Goal: Use online tool/utility: Utilize a website feature to perform a specific function

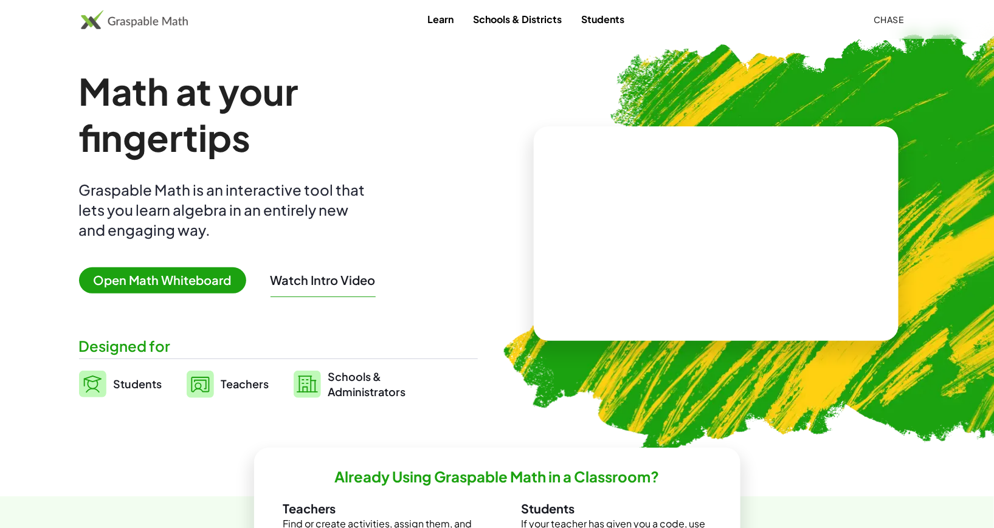
click at [121, 261] on div "Math at your fingertips Graspable Math is an interactive tool that lets you lea…" at bounding box center [278, 233] width 399 height 331
click at [129, 292] on span "Open Math Whiteboard" at bounding box center [162, 280] width 167 height 26
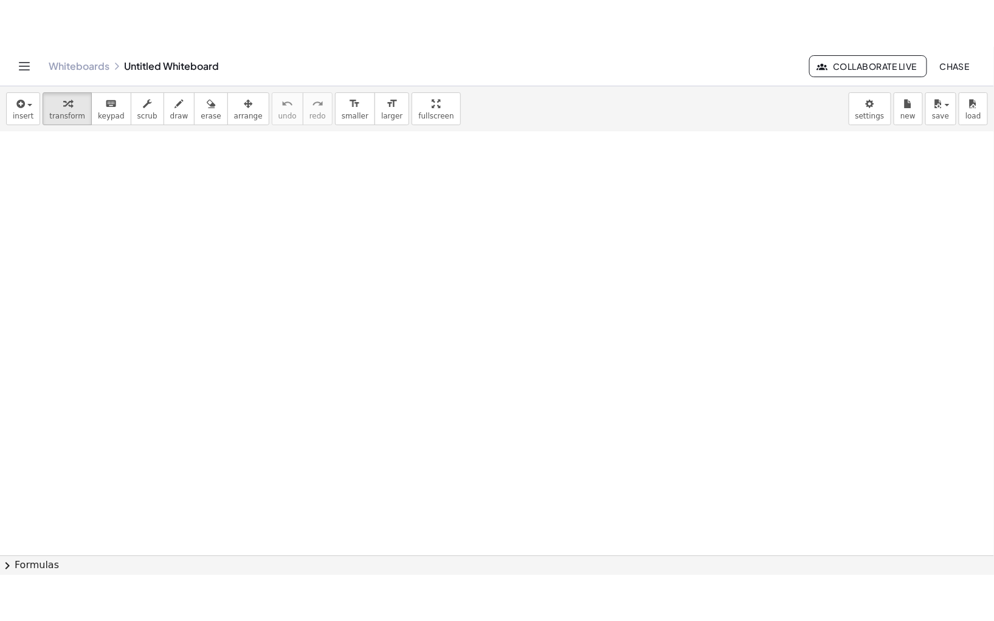
scroll to position [207, 0]
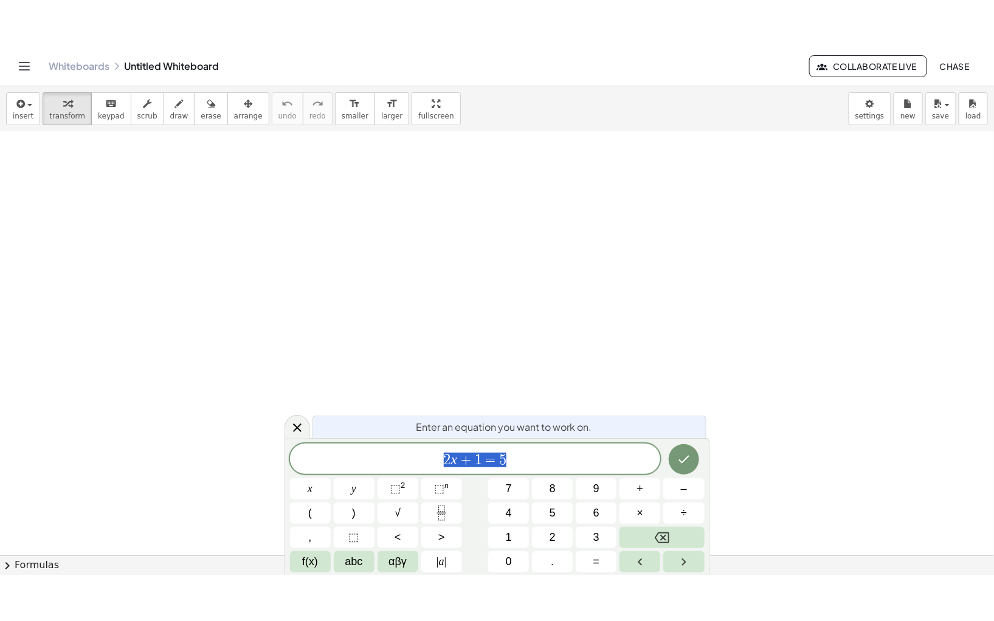
scroll to position [400, 0]
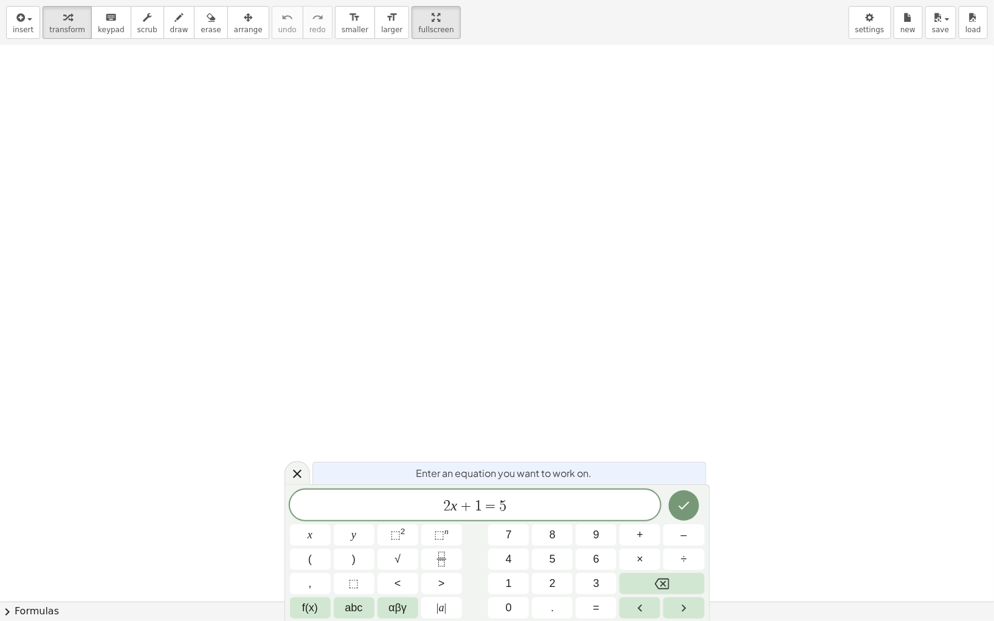
click at [291, 472] on icon at bounding box center [297, 474] width 15 height 15
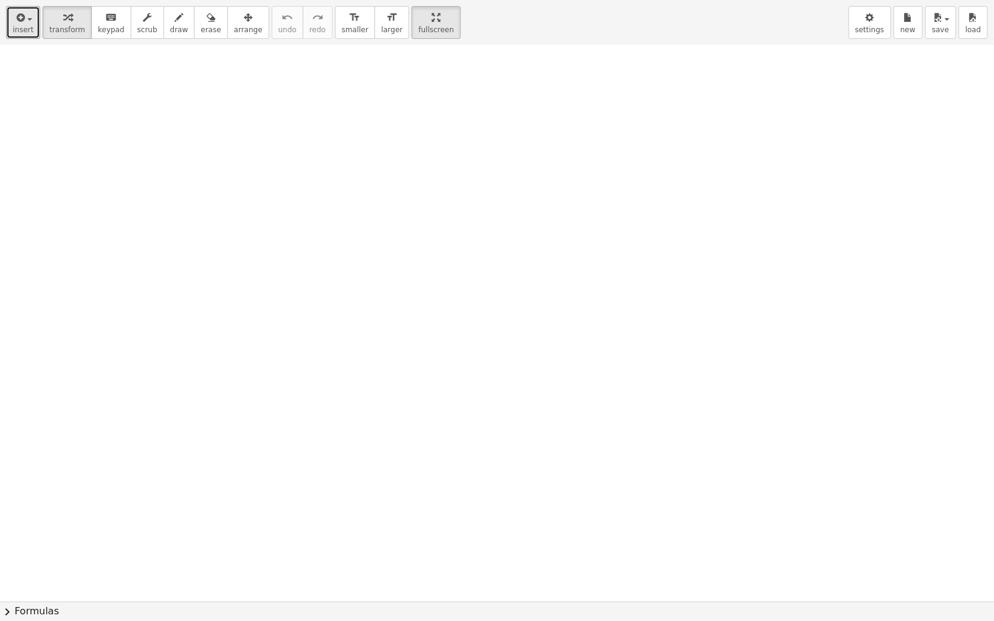
click at [25, 16] on span "button" at bounding box center [26, 19] width 2 height 9
click at [32, 24] on button "insert" at bounding box center [23, 22] width 34 height 33
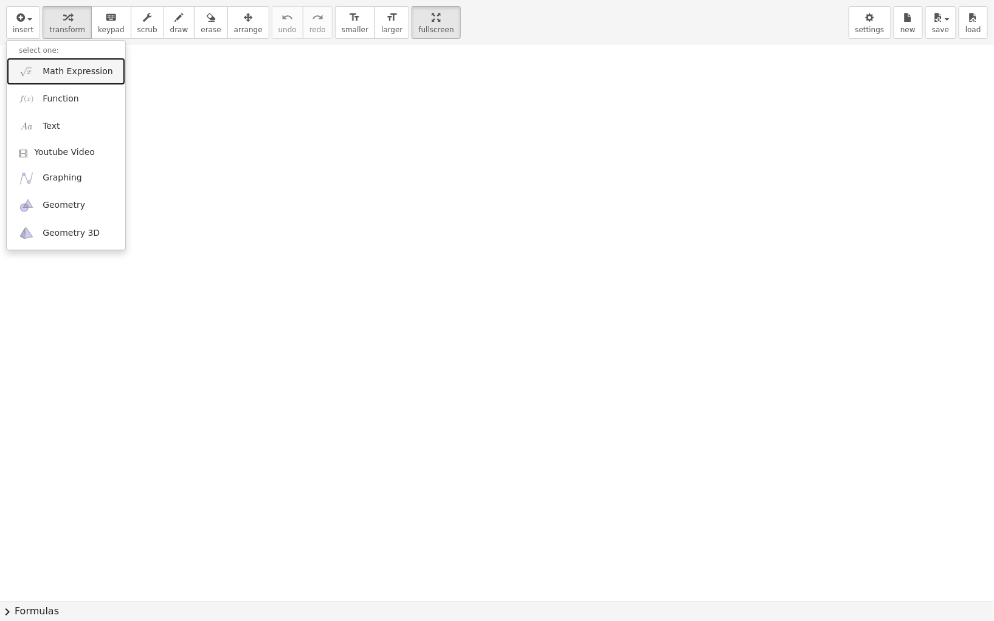
click at [32, 58] on link "Math Expression" at bounding box center [66, 71] width 119 height 27
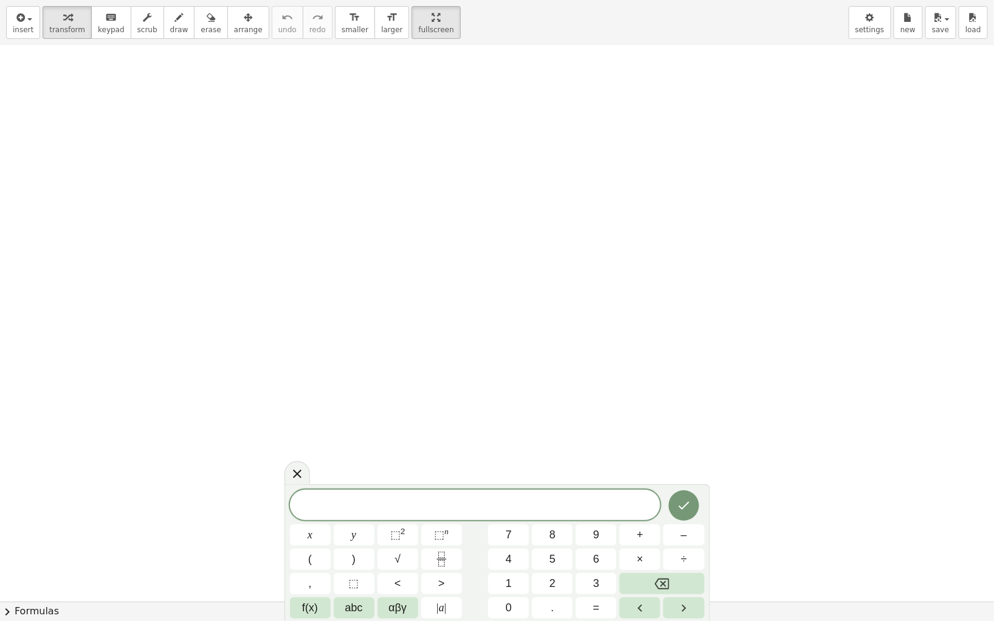
click at [555, 528] on span "5" at bounding box center [552, 559] width 6 height 16
click at [347, 528] on button "⬚" at bounding box center [354, 583] width 41 height 21
click at [523, 528] on button "4" at bounding box center [508, 559] width 41 height 21
click at [349, 528] on span "⬚" at bounding box center [354, 584] width 10 height 16
click at [607, 528] on button "3" at bounding box center [596, 583] width 41 height 21
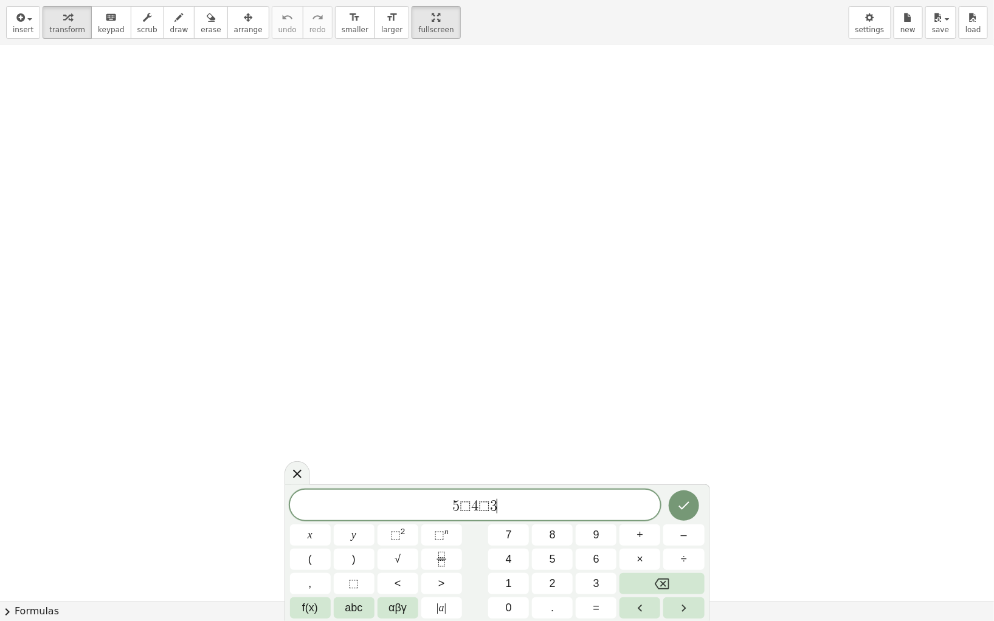
click at [357, 528] on span "⬚" at bounding box center [354, 584] width 10 height 16
click at [570, 528] on button "2" at bounding box center [552, 583] width 41 height 21
click at [362, 528] on button "⬚" at bounding box center [354, 583] width 41 height 21
click at [512, 528] on button "1" at bounding box center [508, 583] width 41 height 21
click at [331, 524] on div at bounding box center [310, 534] width 41 height 21
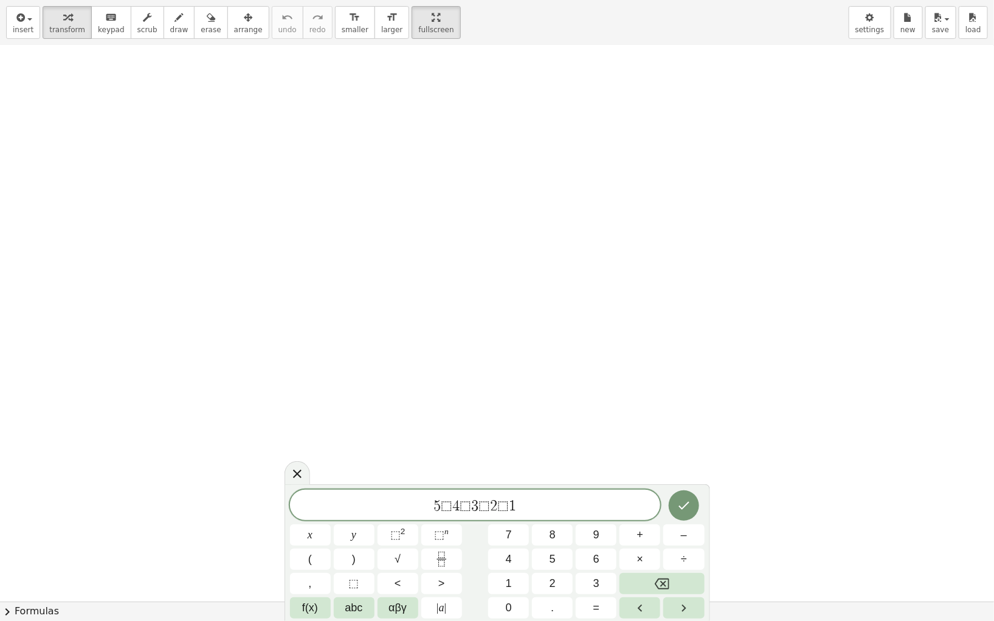
click at [673, 504] on button "Done" at bounding box center [684, 505] width 30 height 30
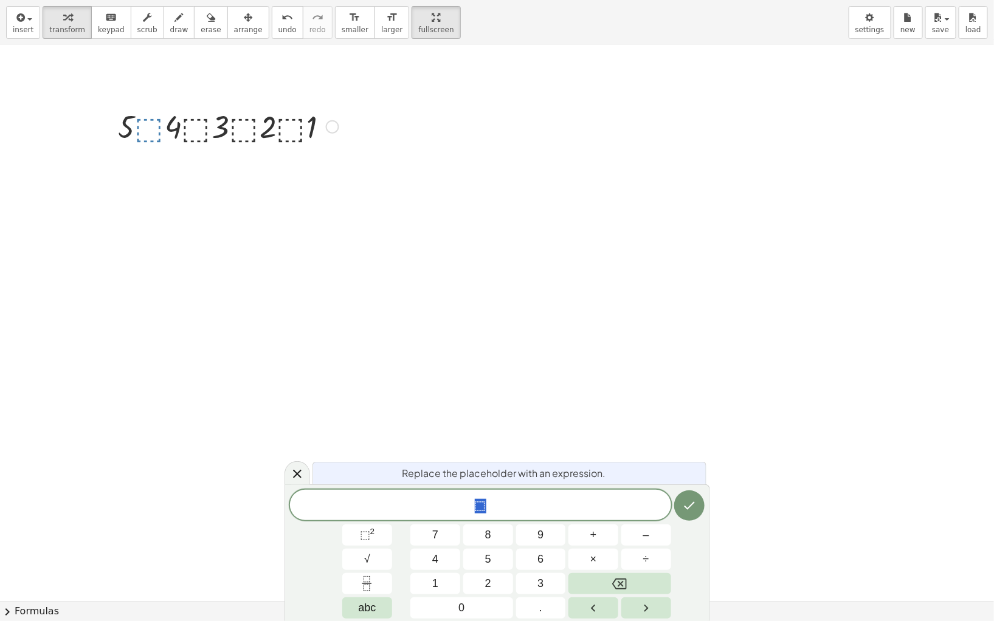
click at [594, 528] on span "×" at bounding box center [593, 559] width 7 height 16
click at [686, 506] on icon "Done" at bounding box center [689, 505] width 15 height 15
click at [683, 494] on button "Done" at bounding box center [689, 505] width 30 height 30
click at [679, 509] on button "Done" at bounding box center [689, 505] width 30 height 30
click at [607, 528] on button "+" at bounding box center [593, 534] width 50 height 21
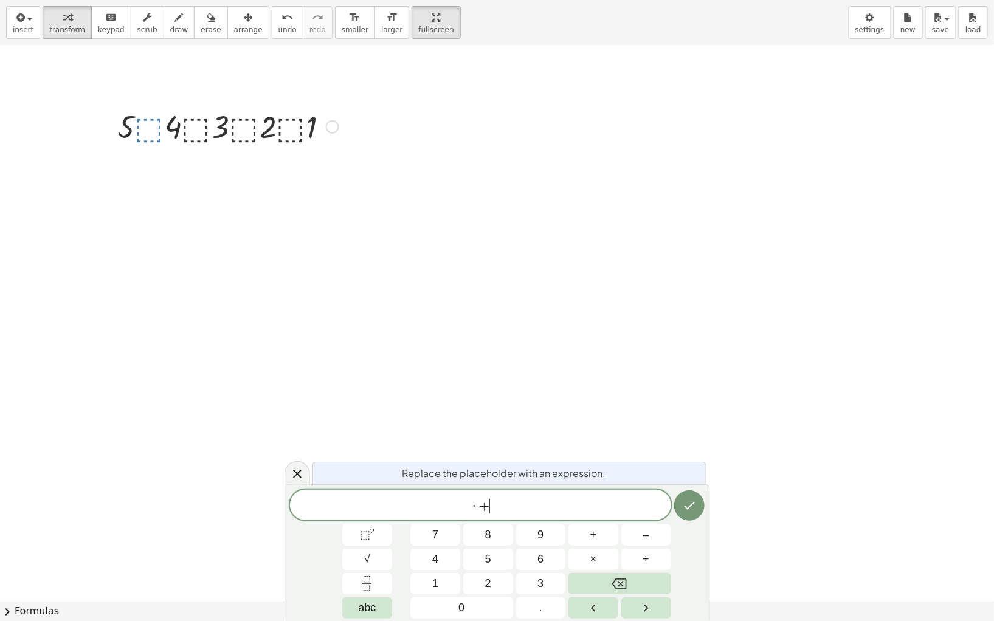
click at [683, 503] on icon "Done" at bounding box center [689, 505] width 15 height 15
click at [635, 528] on button "Backspace" at bounding box center [619, 583] width 102 height 21
click at [597, 528] on button "+" at bounding box center [593, 534] width 50 height 21
click at [683, 512] on icon "Done" at bounding box center [689, 505] width 15 height 15
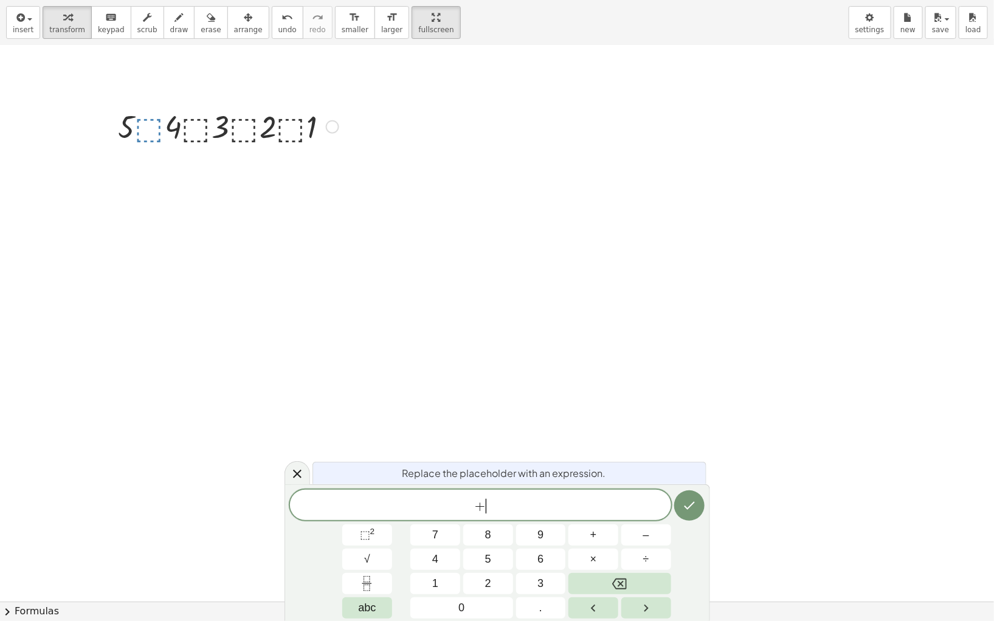
click at [691, 505] on icon "Done" at bounding box center [689, 506] width 11 height 8
click at [691, 504] on icon "Done" at bounding box center [689, 506] width 11 height 8
click at [617, 528] on icon "Backspace" at bounding box center [619, 584] width 15 height 15
click at [532, 526] on button "9" at bounding box center [541, 534] width 50 height 21
click at [588, 528] on button "+" at bounding box center [593, 534] width 50 height 21
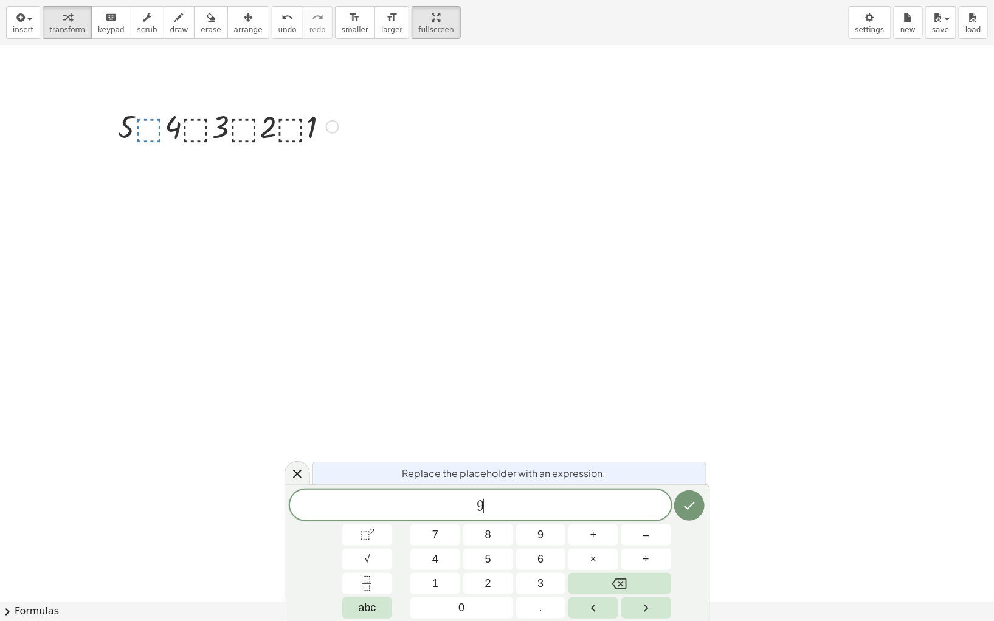
click at [546, 528] on button "9" at bounding box center [541, 534] width 50 height 21
click at [701, 496] on button "Done" at bounding box center [689, 505] width 30 height 30
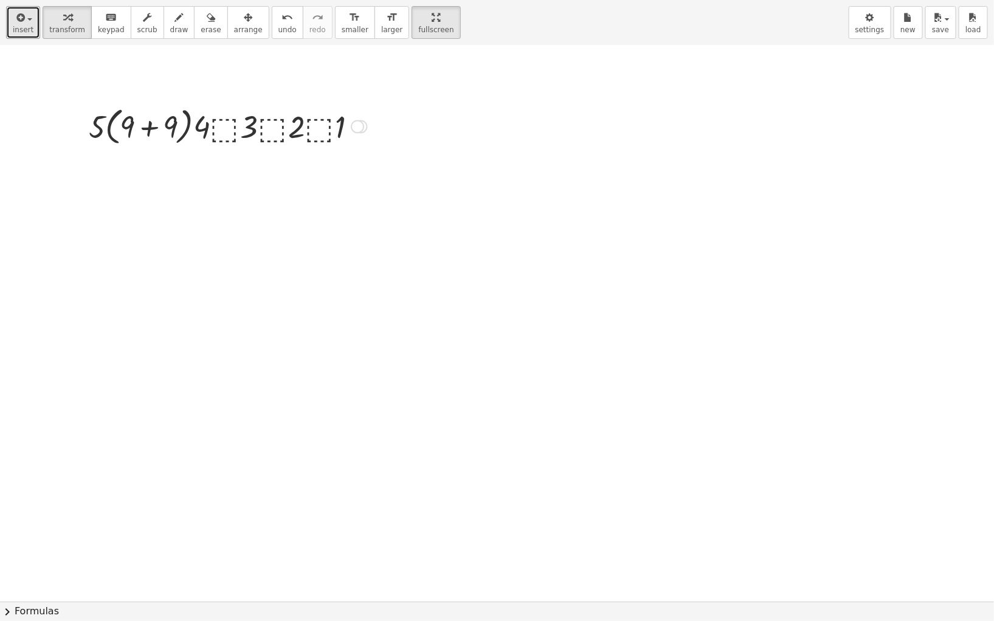
click at [26, 12] on div "button" at bounding box center [23, 17] width 21 height 15
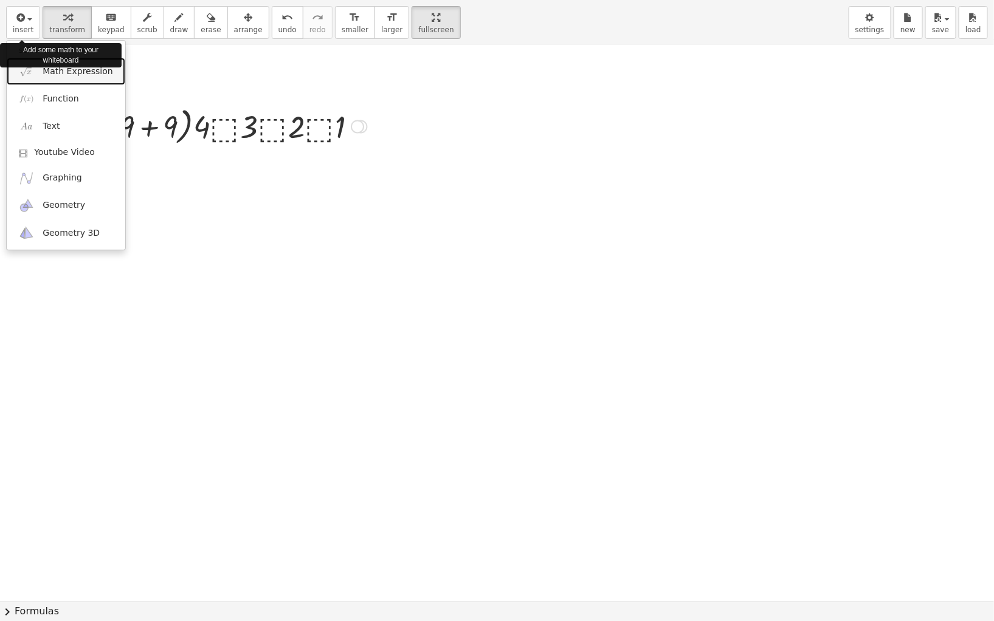
click at [27, 71] on img at bounding box center [26, 71] width 15 height 15
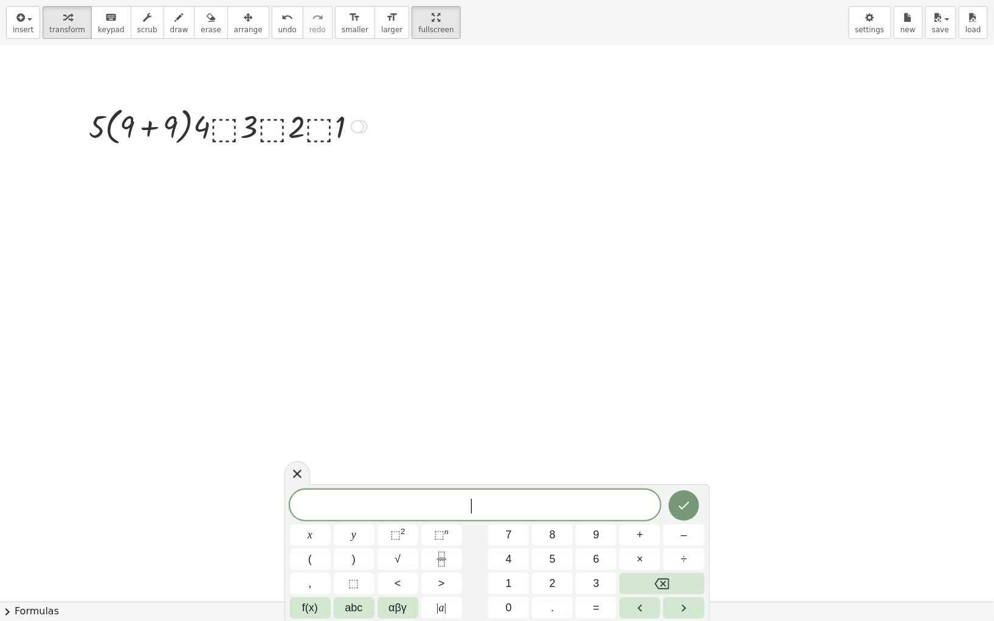
click at [156, 40] on div "insert select one: Math Expression Function Text Youtube Video Graphing Geometr…" at bounding box center [497, 23] width 994 height 46
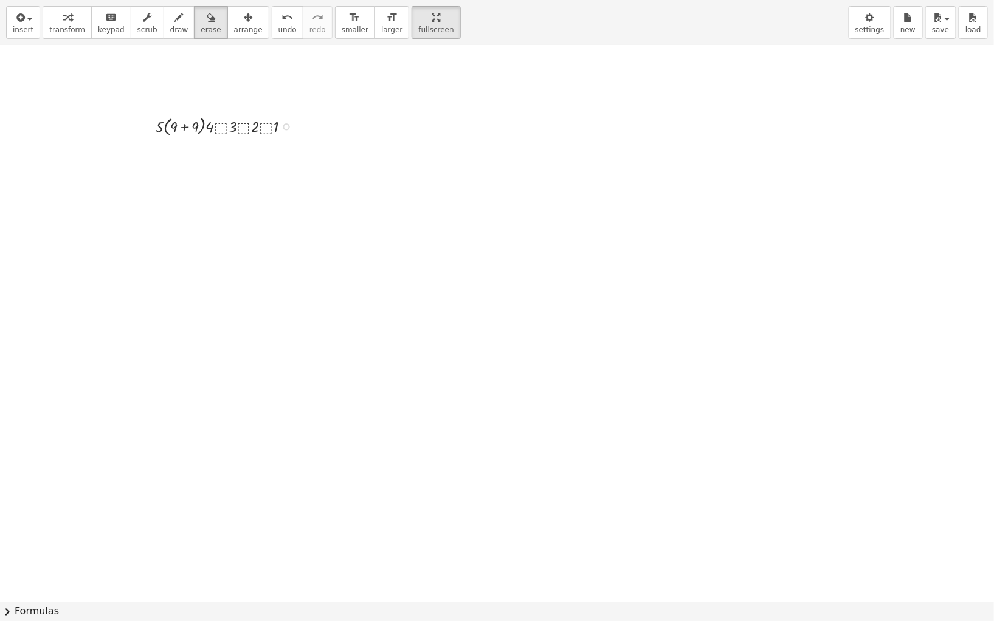
click at [322, 38] on div "insert select one: Math Expression Function Text Youtube Video Graphing Geometr…" at bounding box center [497, 23] width 994 height 46
click at [354, 40] on div "insert select one: Math Expression Function Text Youtube Video Graphing Geometr…" at bounding box center [497, 23] width 994 height 46
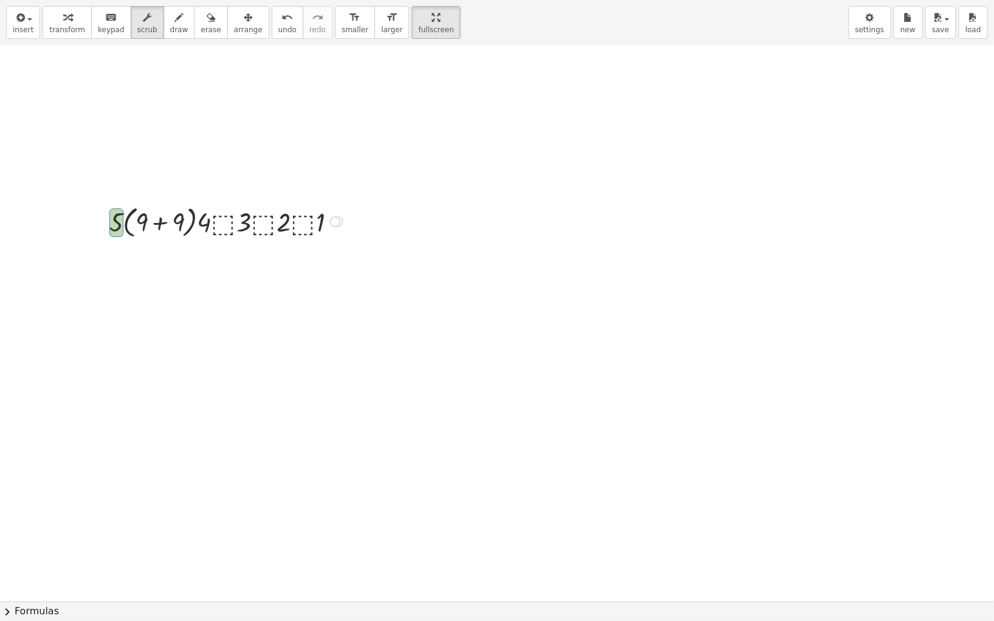
scroll to position [300, 0]
click at [22, 26] on span "insert" at bounding box center [23, 30] width 21 height 9
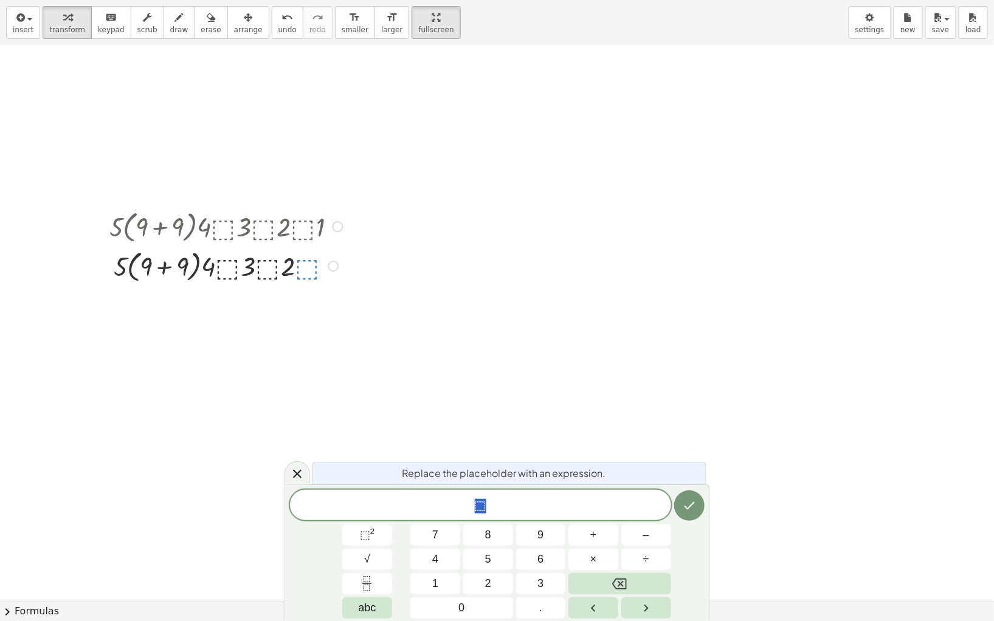
click at [459, 528] on button "0" at bounding box center [461, 607] width 102 height 21
click at [683, 475] on div "Replace the placeholder with an expression." at bounding box center [509, 473] width 394 height 22
click at [688, 497] on button "Done" at bounding box center [689, 505] width 30 height 30
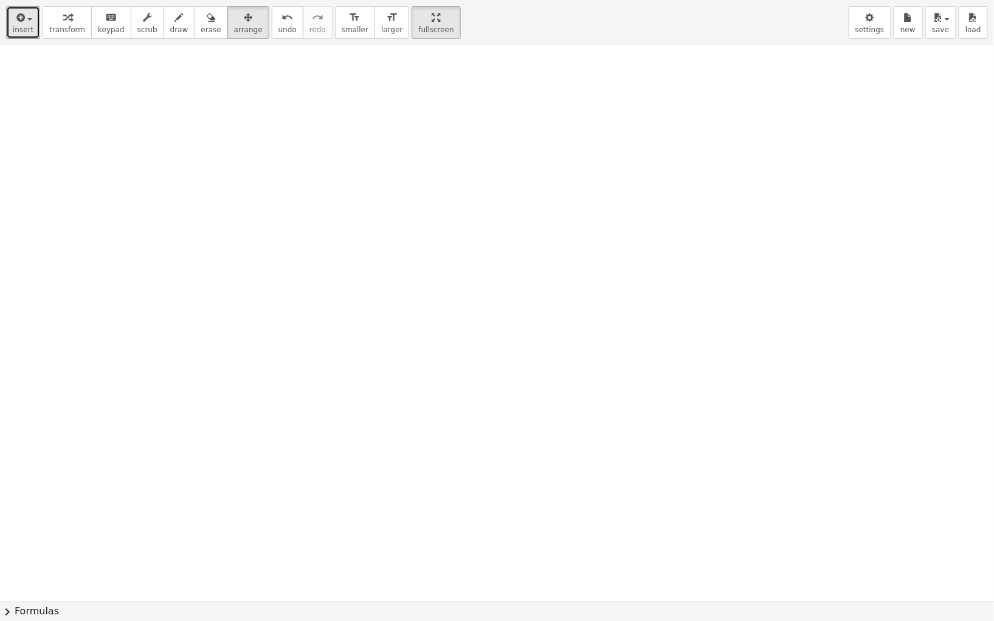
click at [23, 15] on icon "button" at bounding box center [19, 17] width 11 height 15
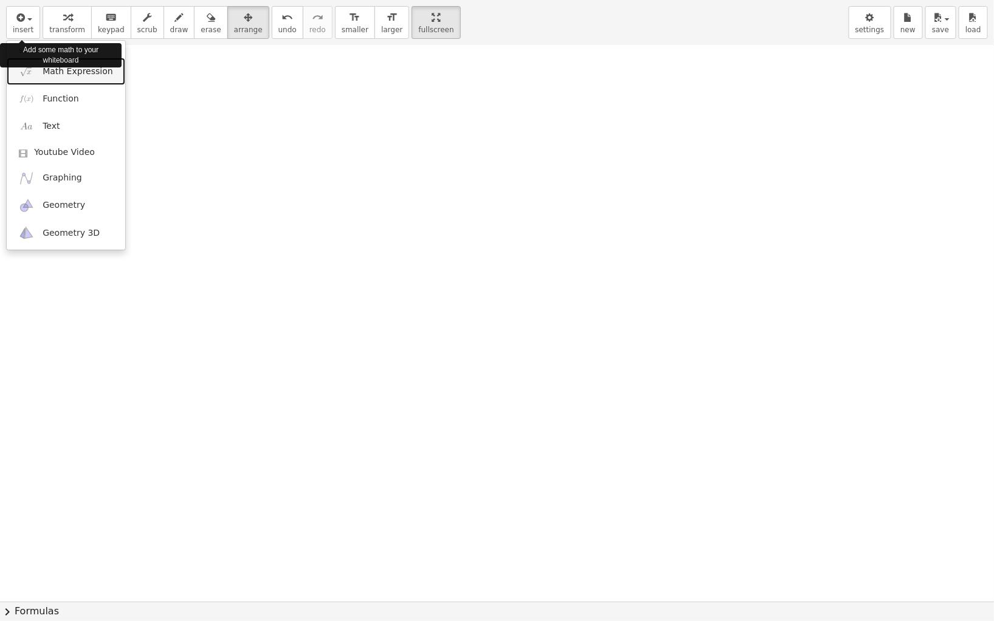
click at [89, 75] on span "Math Expression" at bounding box center [78, 72] width 70 height 12
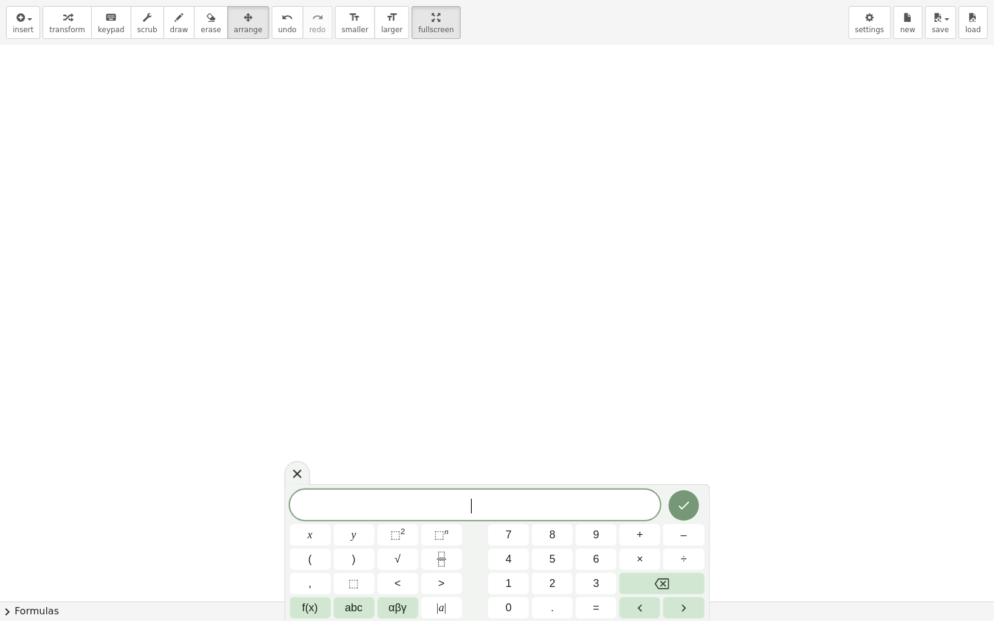
click at [558, 528] on button "5" at bounding box center [552, 559] width 41 height 21
click at [691, 501] on button "Done" at bounding box center [684, 505] width 30 height 30
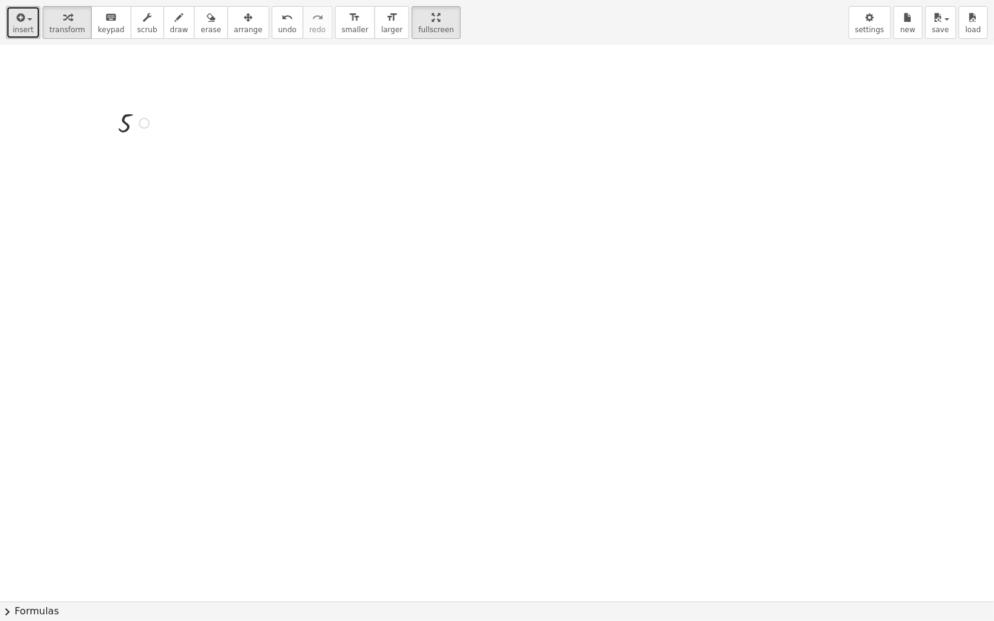
click at [28, 19] on span "button" at bounding box center [29, 19] width 5 height 2
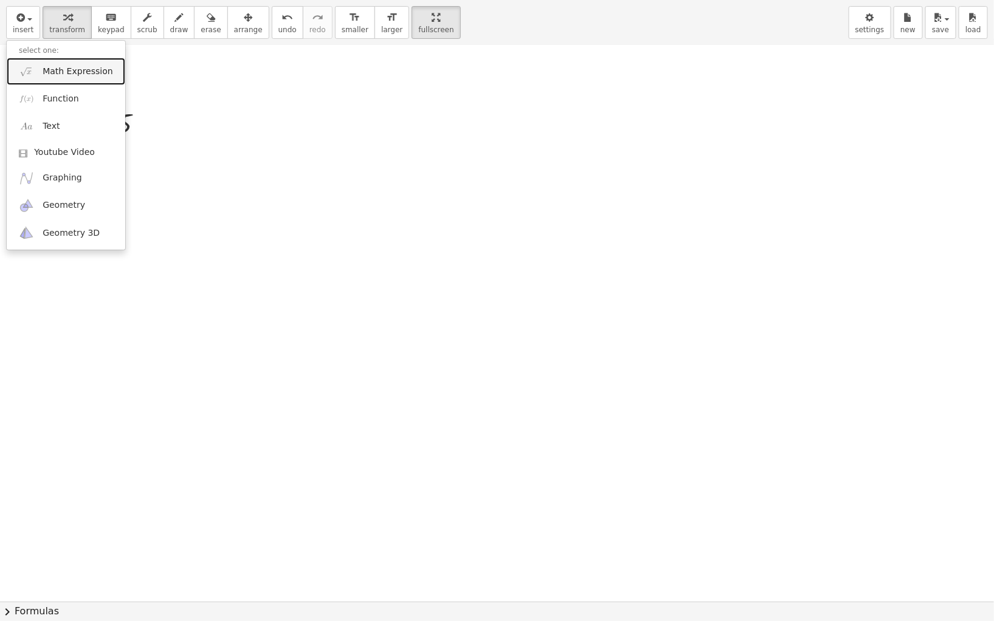
click at [72, 75] on span "Math Expression" at bounding box center [78, 72] width 70 height 12
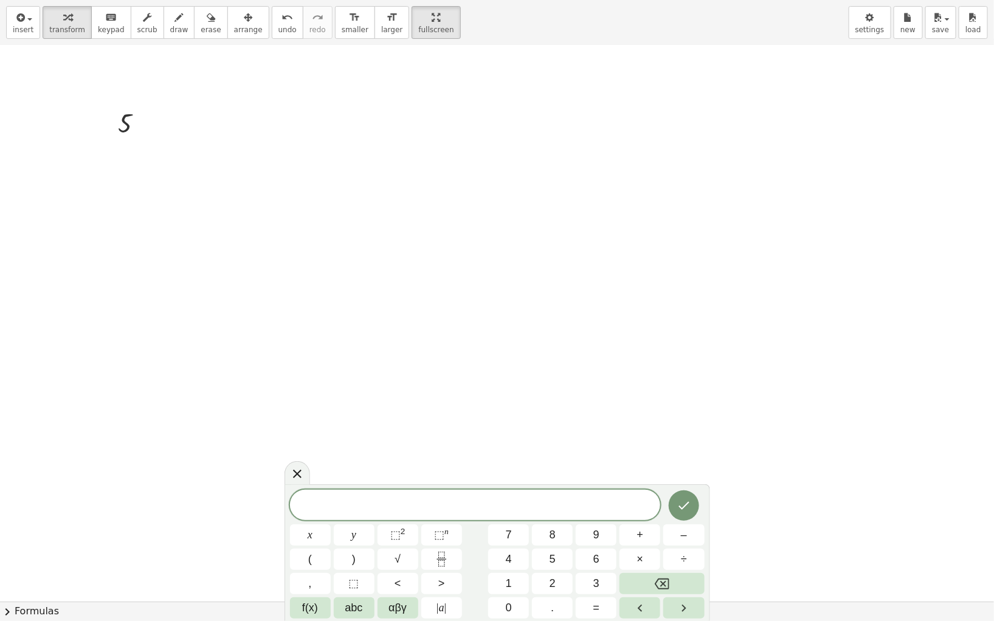
click at [633, 528] on button "×" at bounding box center [639, 559] width 41 height 21
click at [681, 506] on icon "Done" at bounding box center [683, 505] width 15 height 15
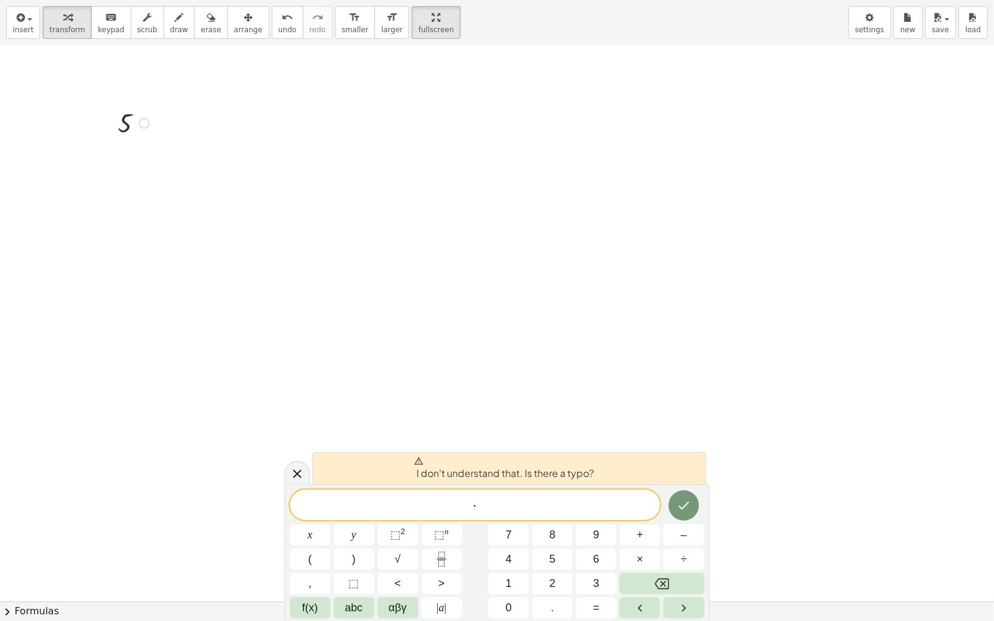
click at [692, 498] on button "Done" at bounding box center [684, 505] width 30 height 30
click at [691, 504] on icon "Done" at bounding box center [683, 505] width 15 height 15
click at [665, 528] on icon "Backspace" at bounding box center [662, 584] width 15 height 11
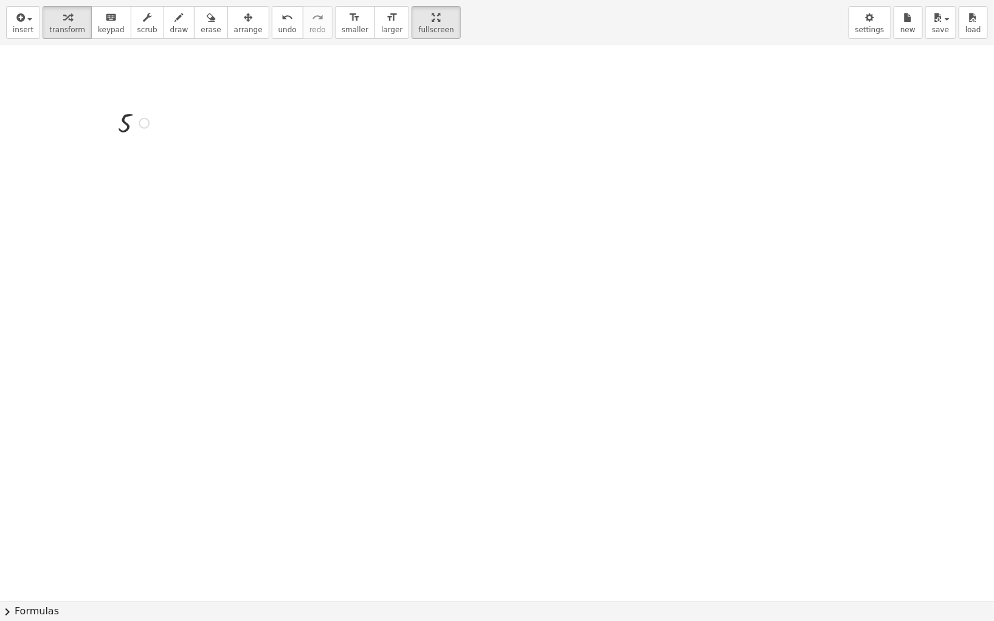
scroll to position [301, 0]
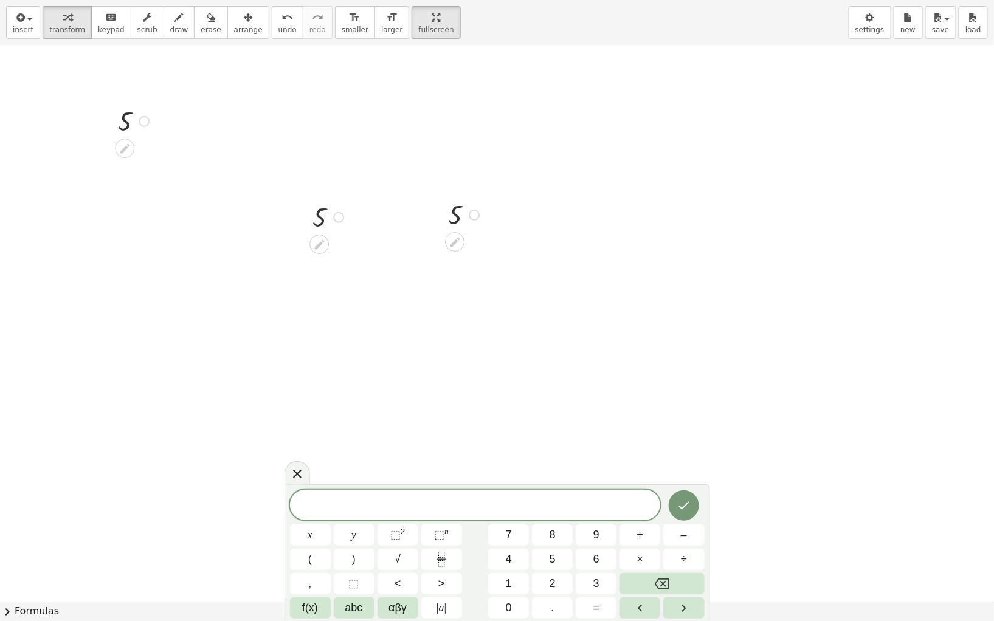
click at [303, 478] on icon at bounding box center [297, 474] width 15 height 15
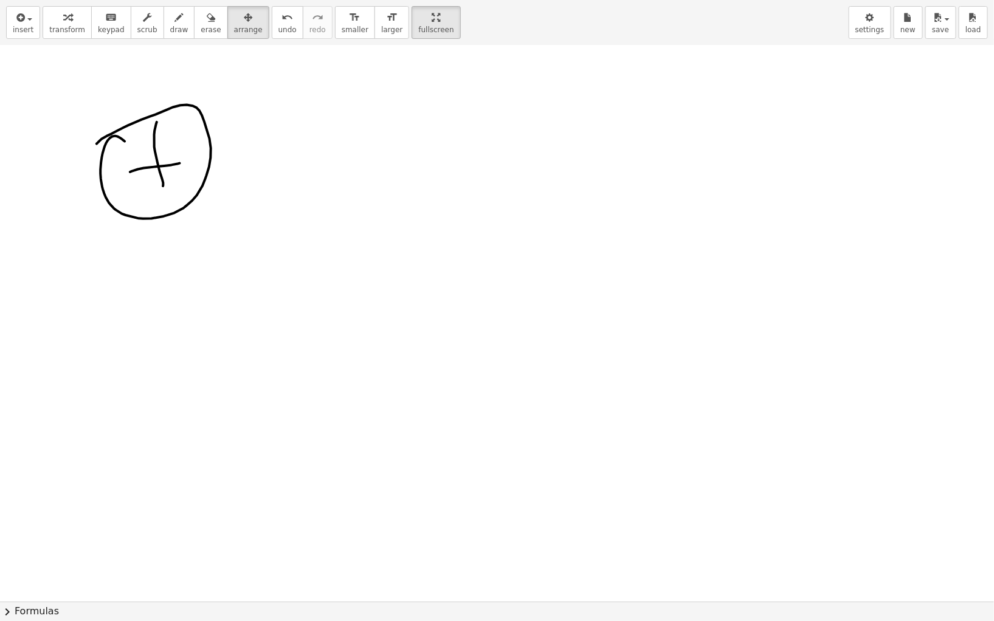
scroll to position [276, 0]
click at [22, 22] on icon "button" at bounding box center [19, 17] width 11 height 15
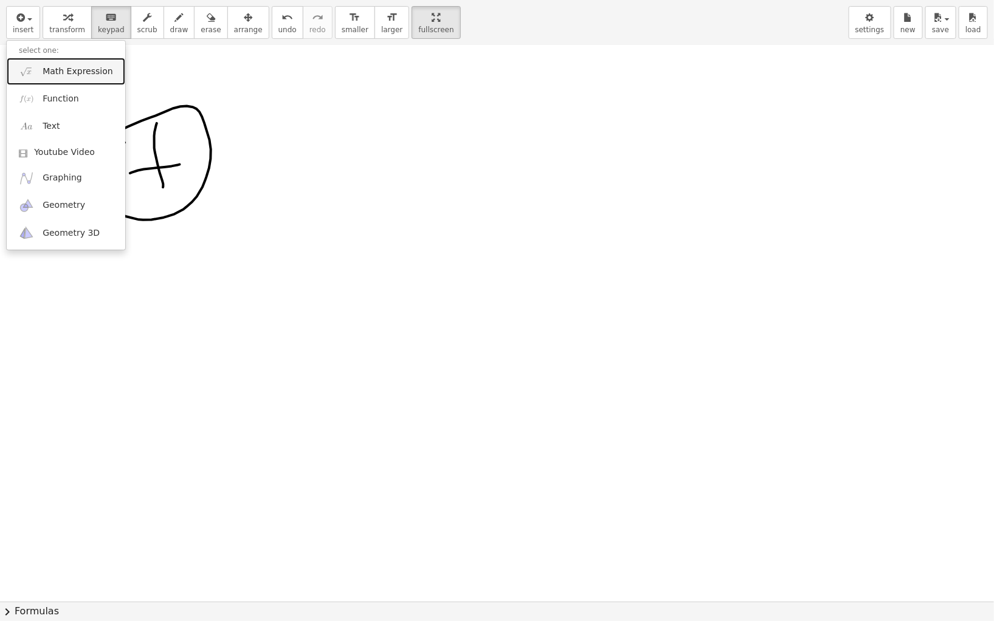
click at [80, 58] on link "Math Expression" at bounding box center [66, 71] width 119 height 27
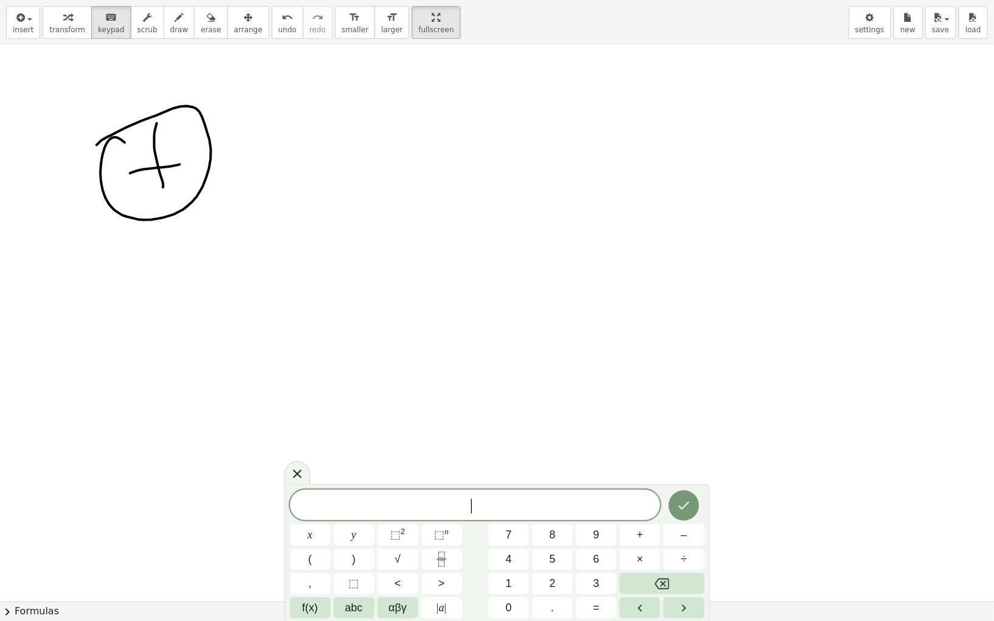
click at [372, 528] on button "abc" at bounding box center [354, 607] width 41 height 21
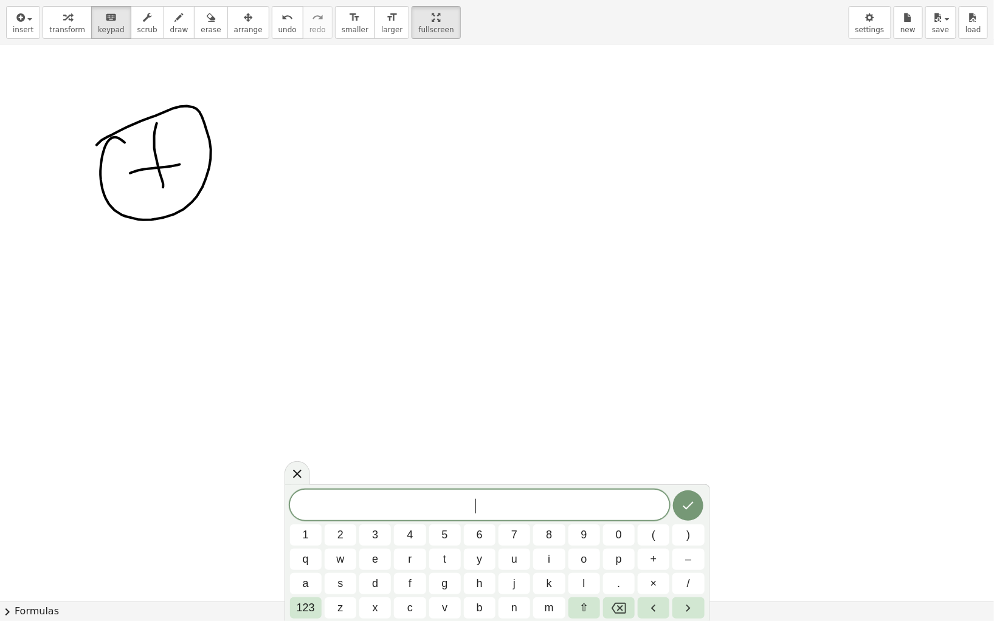
click at [399, 528] on button "c" at bounding box center [410, 607] width 32 height 21
click at [625, 528] on button "Backspace" at bounding box center [619, 607] width 32 height 21
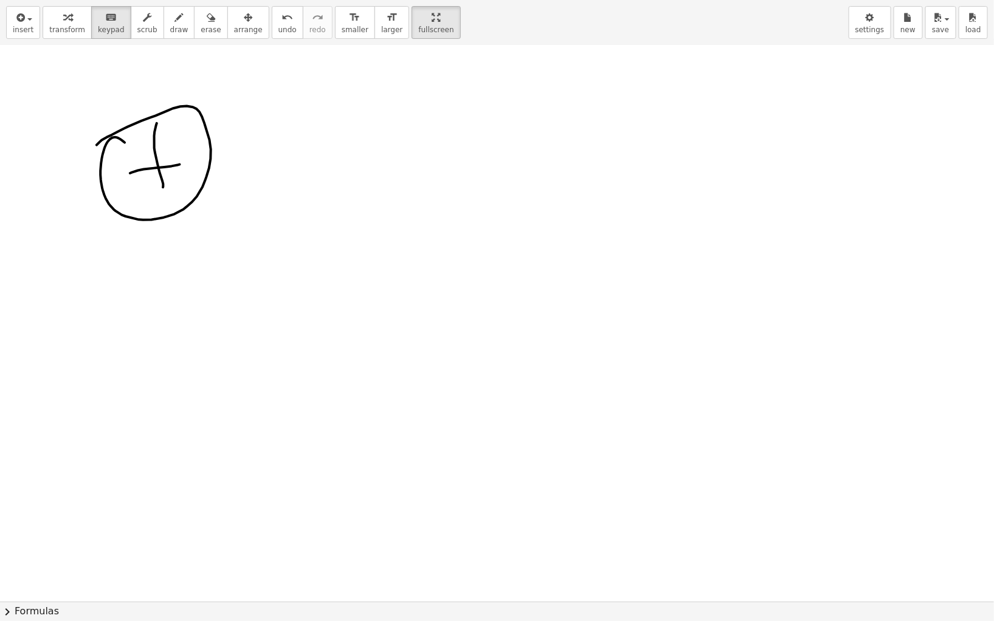
scroll to position [275, 0]
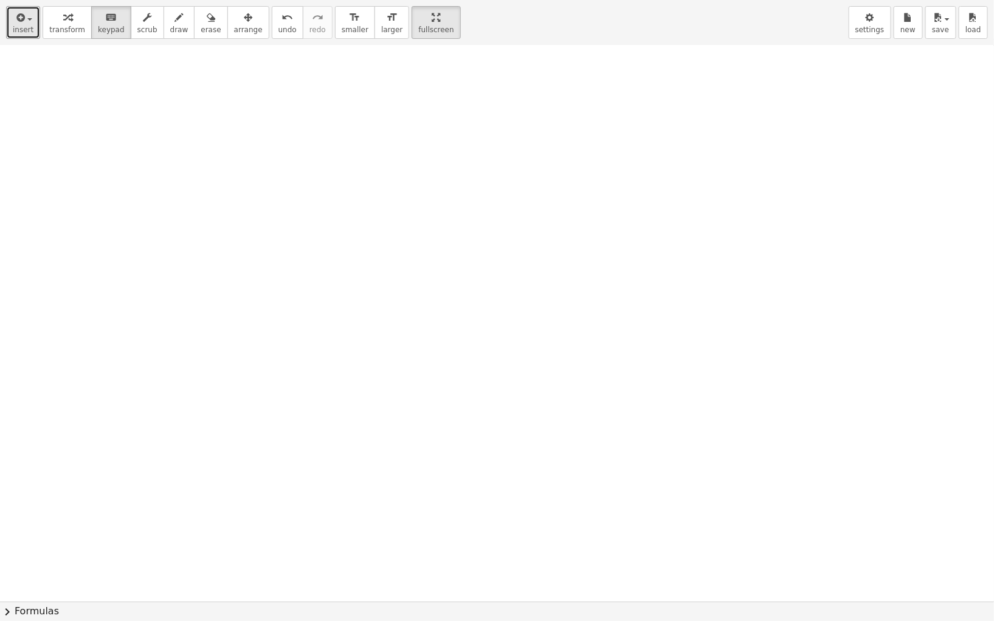
click at [26, 27] on span "insert" at bounding box center [23, 30] width 21 height 9
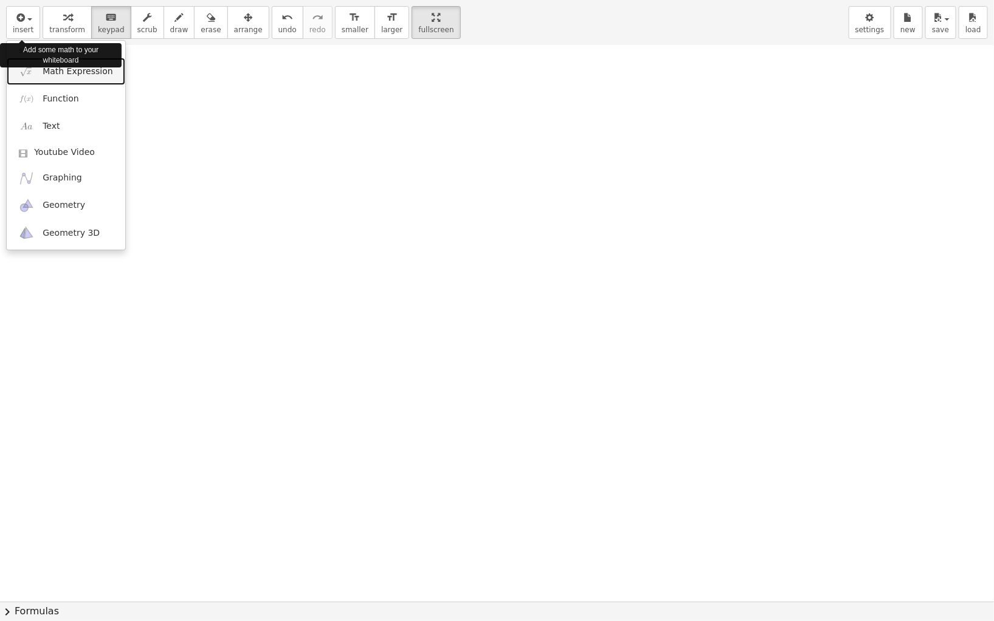
click at [83, 73] on span "Math Expression" at bounding box center [78, 72] width 70 height 12
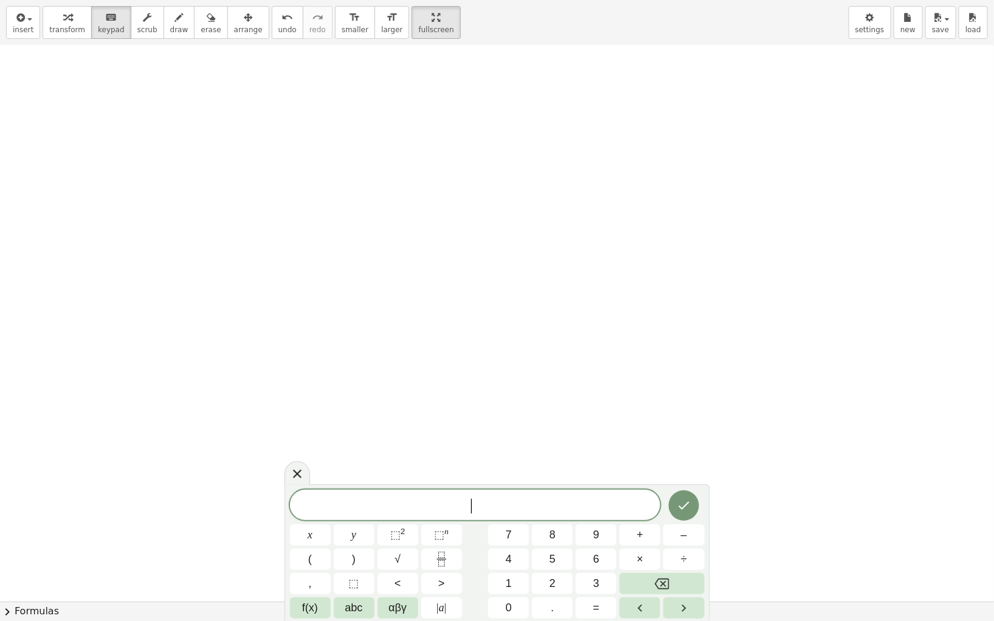
click at [567, 528] on button "5" at bounding box center [552, 559] width 41 height 21
click at [305, 528] on span "f(x)" at bounding box center [310, 608] width 16 height 16
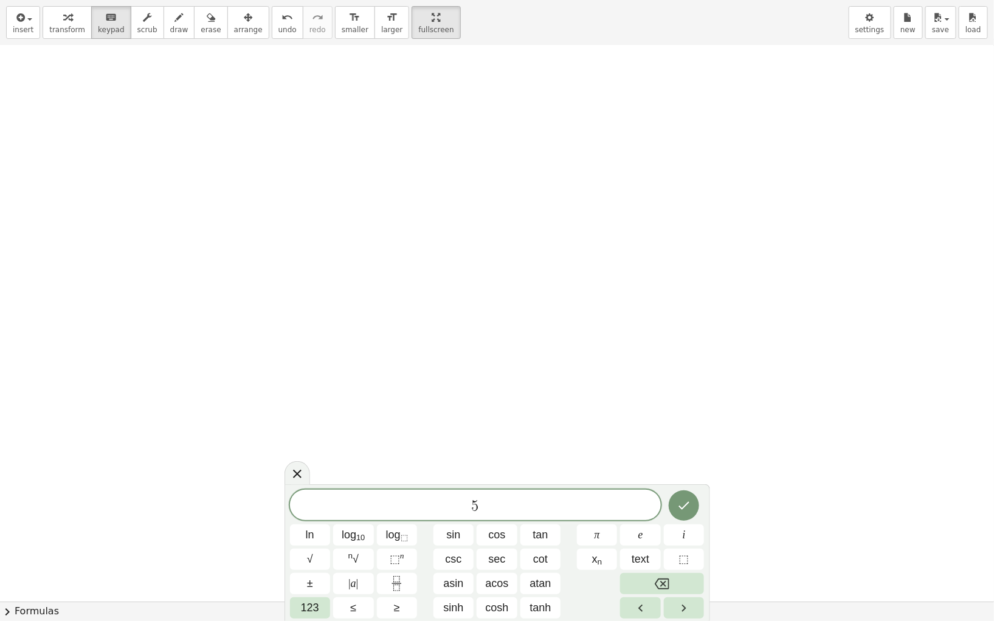
click at [311, 528] on span "123" at bounding box center [310, 608] width 18 height 16
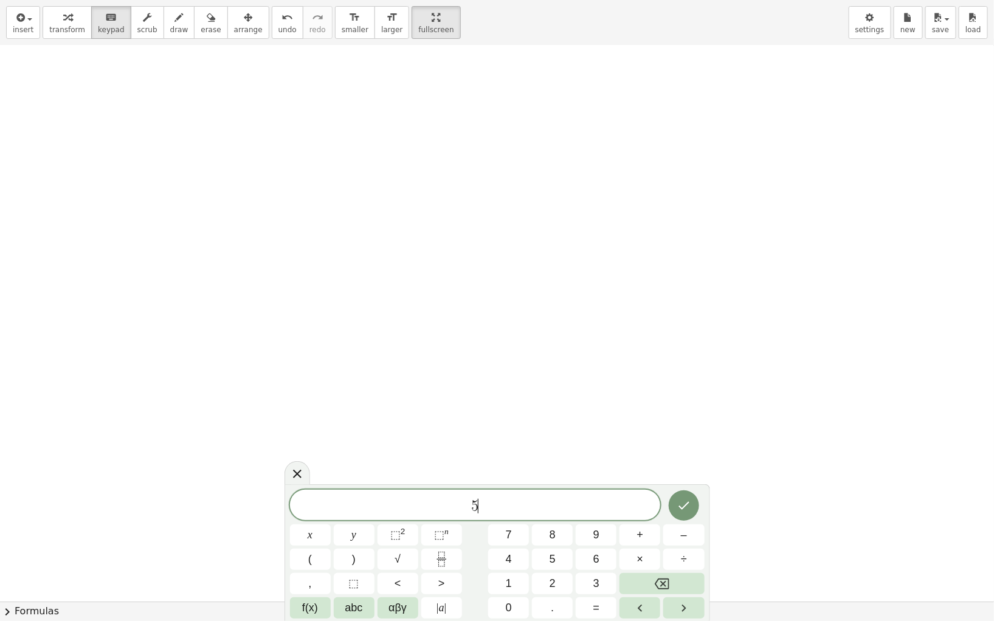
click at [690, 528] on button "Backspace" at bounding box center [661, 583] width 84 height 21
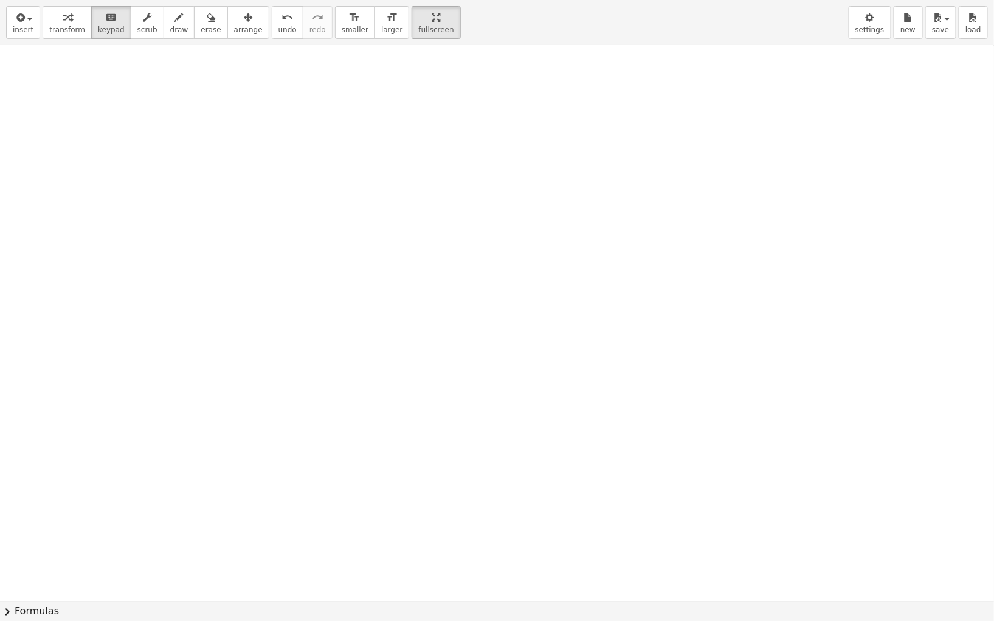
scroll to position [670, 0]
